Goal: Find specific page/section: Find specific page/section

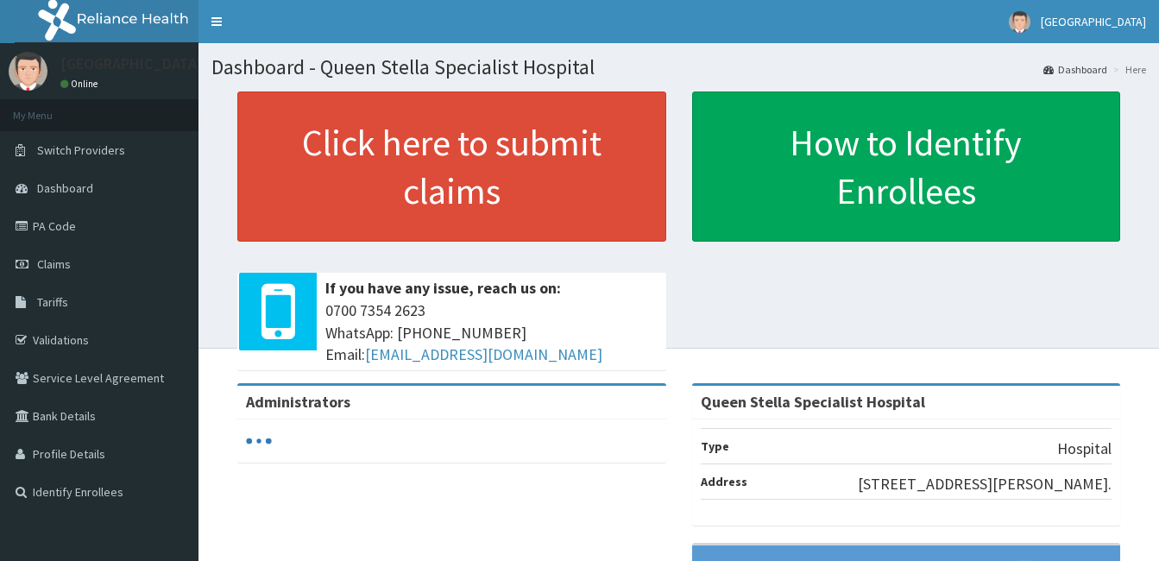
click at [48, 225] on link "PA Code" at bounding box center [99, 226] width 198 height 38
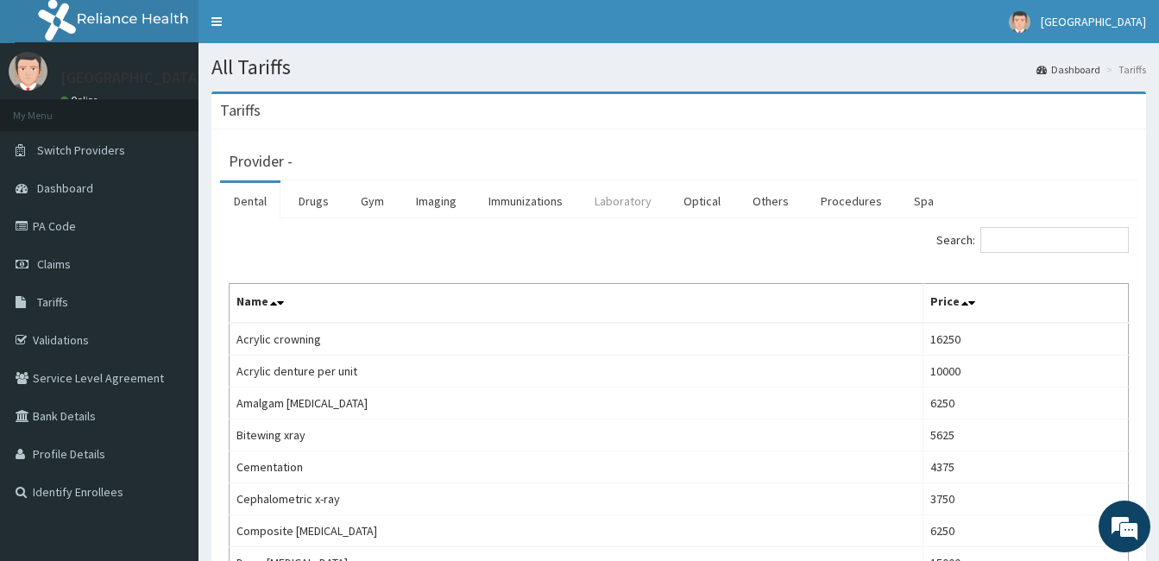
click at [626, 203] on link "Laboratory" at bounding box center [623, 201] width 85 height 36
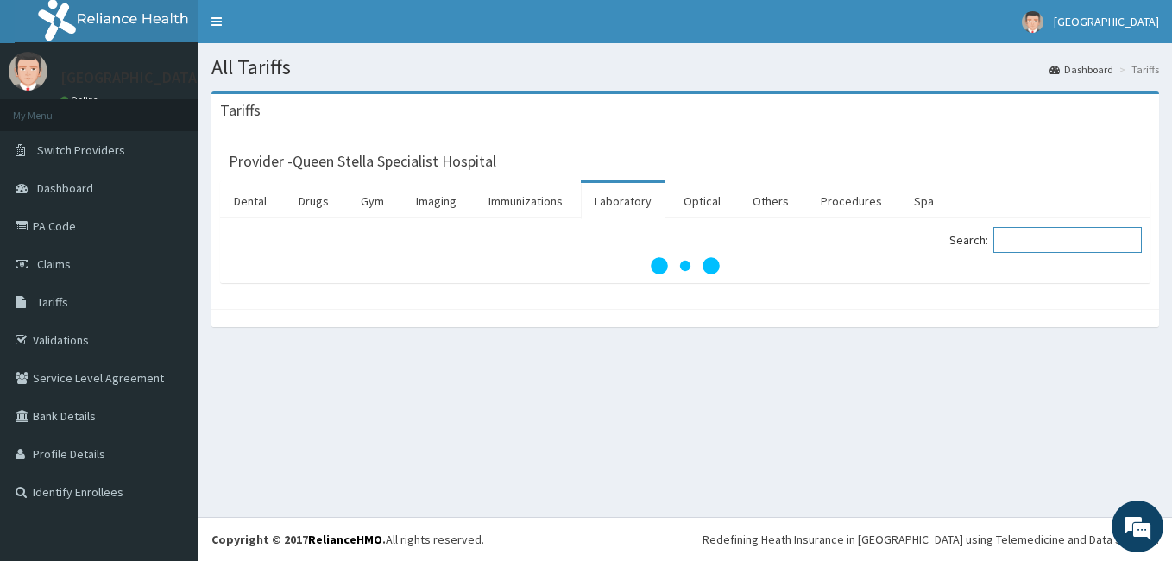
click at [1011, 237] on input "Search:" at bounding box center [1067, 240] width 148 height 26
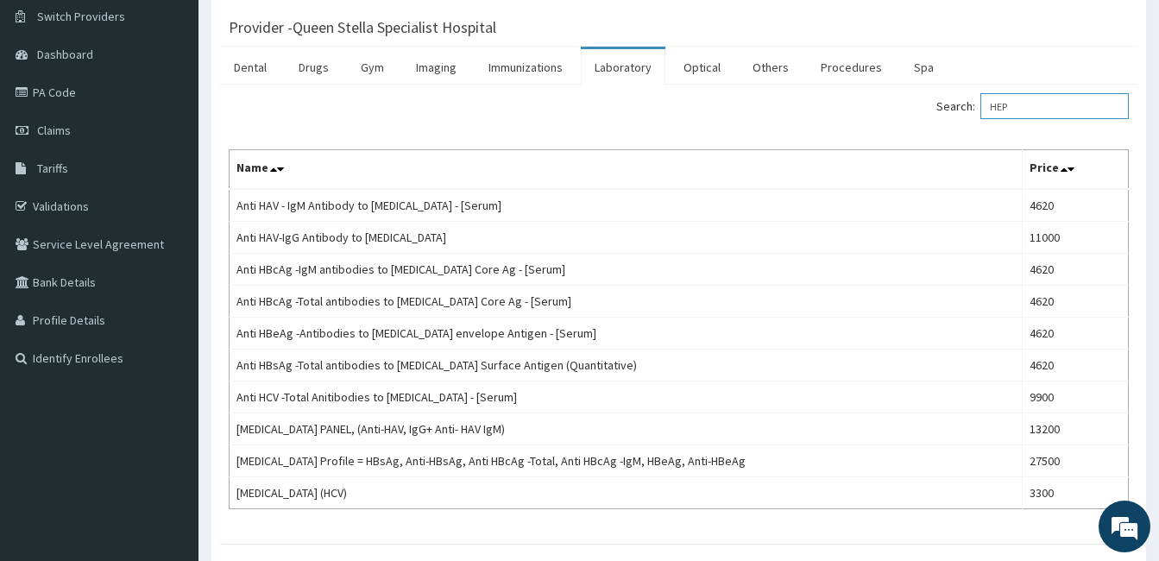
scroll to position [138, 0]
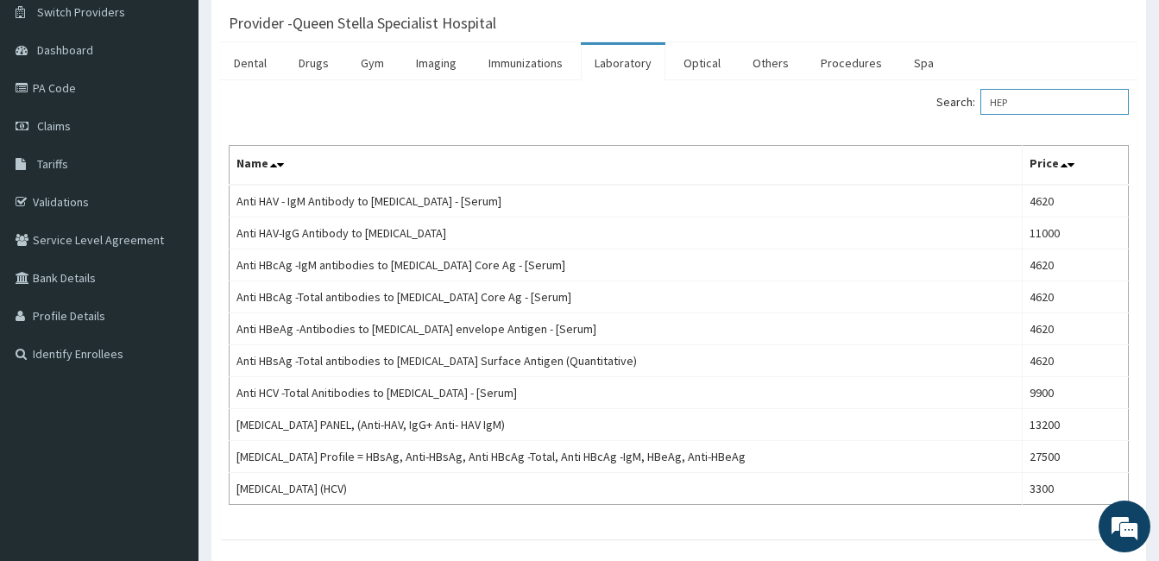
type input "HEP"
